Goal: Task Accomplishment & Management: Manage account settings

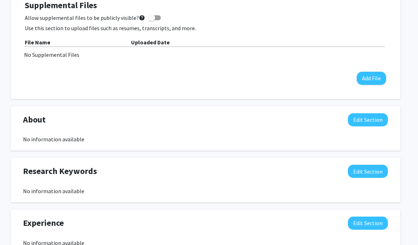
scroll to position [257, 7]
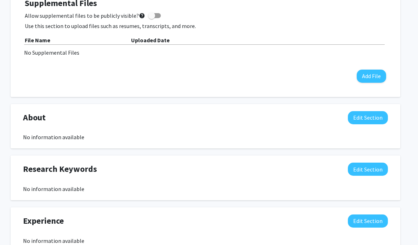
click at [375, 73] on button "Add File" at bounding box center [371, 76] width 29 height 13
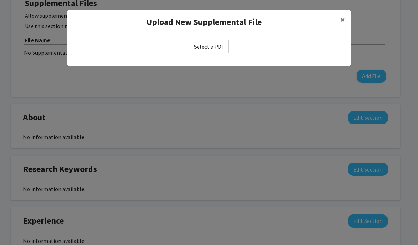
click at [222, 48] on label "Select a PDF" at bounding box center [209, 46] width 39 height 13
click at [0, 0] on input "Select a PDF" at bounding box center [0, 0] width 0 height 0
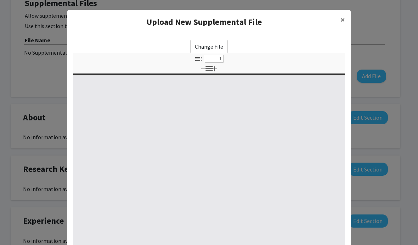
select select "custom"
type input "0"
select select "custom"
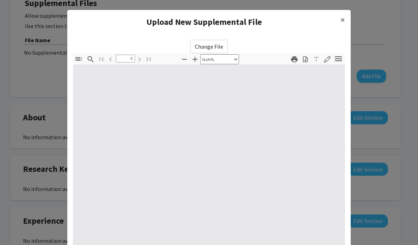
type input "1"
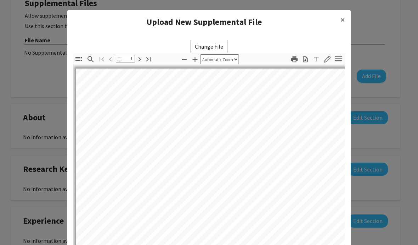
select select "auto"
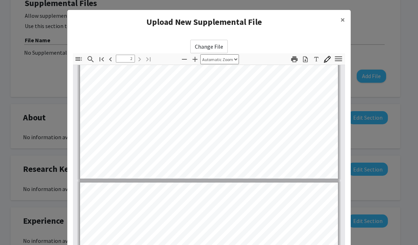
type input "1"
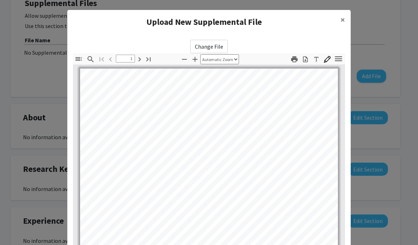
scroll to position [0, 0]
click at [345, 21] on span "×" at bounding box center [343, 19] width 5 height 11
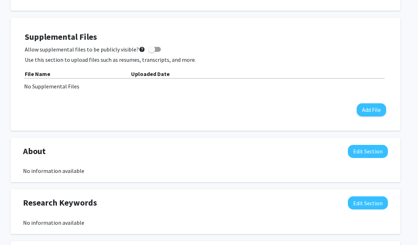
scroll to position [223, 7]
click at [371, 106] on button "Add File" at bounding box center [371, 110] width 29 height 13
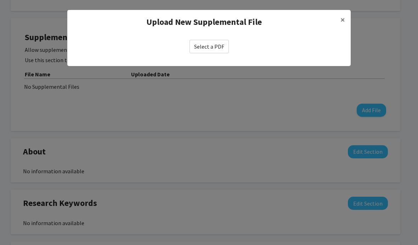
click at [219, 46] on label "Select a PDF" at bounding box center [209, 46] width 39 height 13
click at [0, 0] on input "Select a PDF" at bounding box center [0, 0] width 0 height 0
select select "custom"
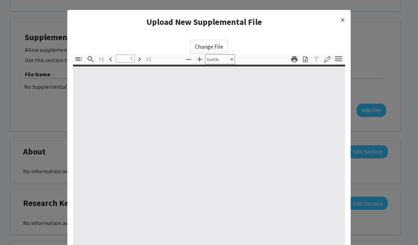
type input "0"
select select "custom"
type input "1"
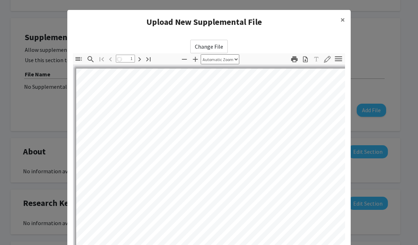
select select "auto"
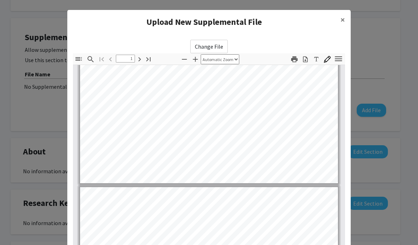
type input "2"
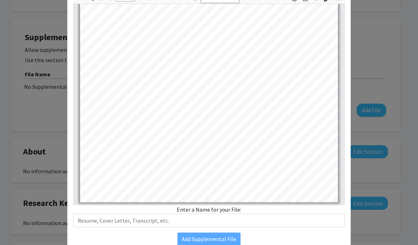
scroll to position [60, 0]
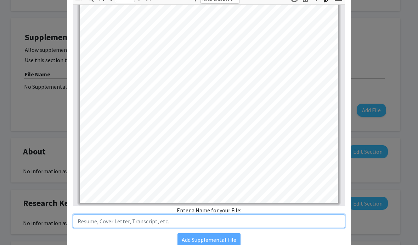
click at [259, 220] on input "text" at bounding box center [209, 220] width 272 height 13
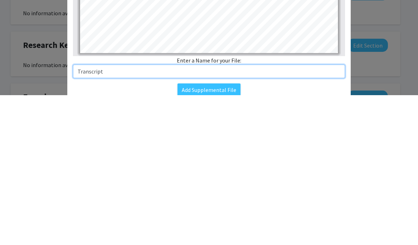
type input "Transcript"
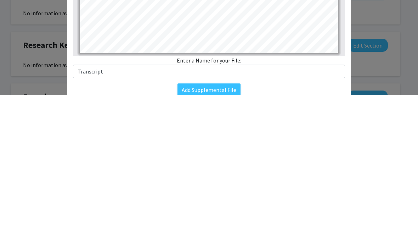
click at [222, 233] on button "Add Supplemental File" at bounding box center [209, 239] width 63 height 13
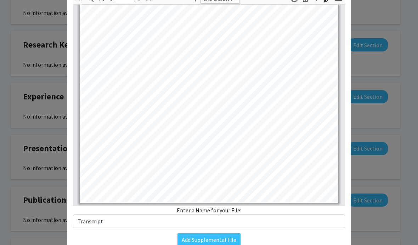
click at [208, 239] on button "Add Supplemental File" at bounding box center [209, 239] width 63 height 13
click at [213, 238] on button "Add Supplemental File" at bounding box center [209, 239] width 63 height 13
click at [212, 243] on button "Add Supplemental File" at bounding box center [209, 239] width 63 height 13
click at [209, 242] on button "Add Supplemental File" at bounding box center [209, 239] width 63 height 13
click at [209, 234] on button "Add Supplemental File" at bounding box center [209, 239] width 63 height 13
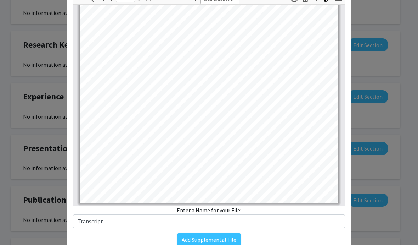
click at [204, 244] on button "Add Supplemental File" at bounding box center [209, 239] width 63 height 13
click at [204, 243] on button "Add Supplemental File" at bounding box center [209, 239] width 63 height 13
click at [206, 242] on button "Add Supplemental File" at bounding box center [209, 239] width 63 height 13
click at [223, 243] on button "Add Supplemental File" at bounding box center [209, 239] width 63 height 13
click at [217, 244] on button "Add Supplemental File" at bounding box center [209, 239] width 63 height 13
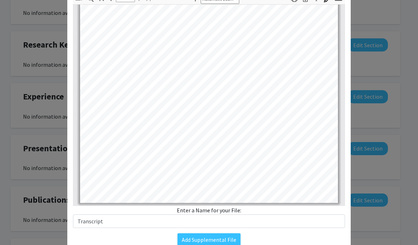
click at [217, 237] on button "Add Supplemental File" at bounding box center [209, 239] width 63 height 13
click at [212, 242] on button "Add Supplemental File" at bounding box center [209, 239] width 63 height 13
click at [212, 244] on button "Add Supplemental File" at bounding box center [209, 239] width 63 height 13
click at [221, 242] on button "Add Supplemental File" at bounding box center [209, 239] width 63 height 13
click at [219, 239] on button "Add Supplemental File" at bounding box center [209, 239] width 63 height 13
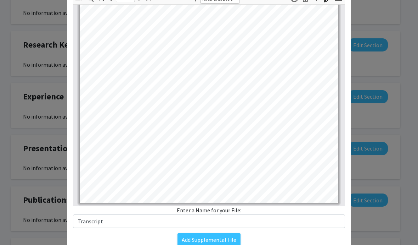
click at [220, 243] on button "Add Supplemental File" at bounding box center [209, 239] width 63 height 13
click at [218, 241] on button "Add Supplemental File" at bounding box center [209, 239] width 63 height 13
click at [216, 241] on button "Add Supplemental File" at bounding box center [209, 239] width 63 height 13
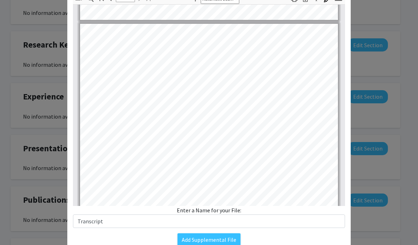
type input "1"
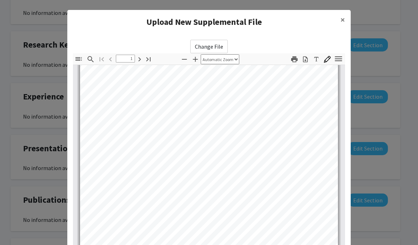
scroll to position [0, 0]
click at [346, 21] on button "×" at bounding box center [343, 20] width 16 height 20
click at [342, 21] on span "×" at bounding box center [343, 19] width 5 height 11
click at [346, 19] on button "×" at bounding box center [343, 20] width 16 height 20
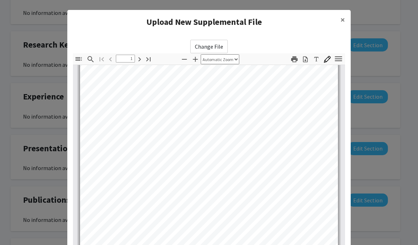
click at [342, 23] on span "×" at bounding box center [343, 19] width 5 height 11
click at [344, 23] on span "×" at bounding box center [343, 19] width 5 height 11
click at [374, 34] on modal-container "Upload New Supplemental File × Change File Thumbnails Document Outline Attachme…" at bounding box center [209, 122] width 418 height 245
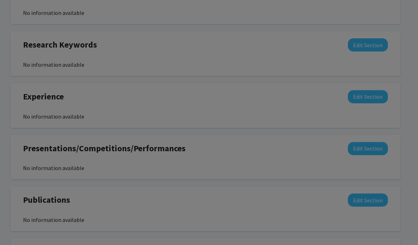
click at [381, 28] on modal-container "Upload New Supplemental File × Change File Thumbnails Document Outline Attachme…" at bounding box center [209, 122] width 418 height 245
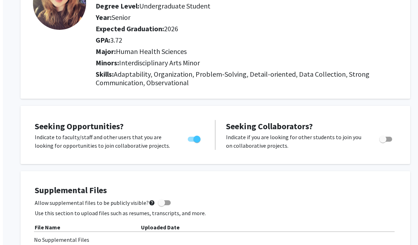
scroll to position [0, 0]
